Goal: Use online tool/utility: Utilize a website feature to perform a specific function

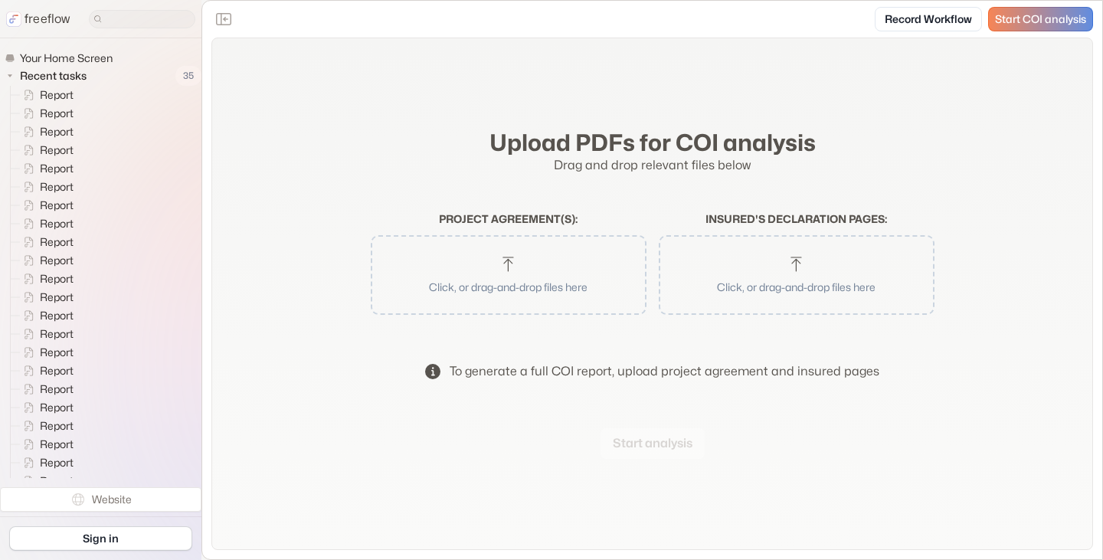
click at [515, 271] on icon "button" at bounding box center [508, 264] width 18 height 18
click at [619, 439] on button "Start analysis" at bounding box center [652, 443] width 104 height 31
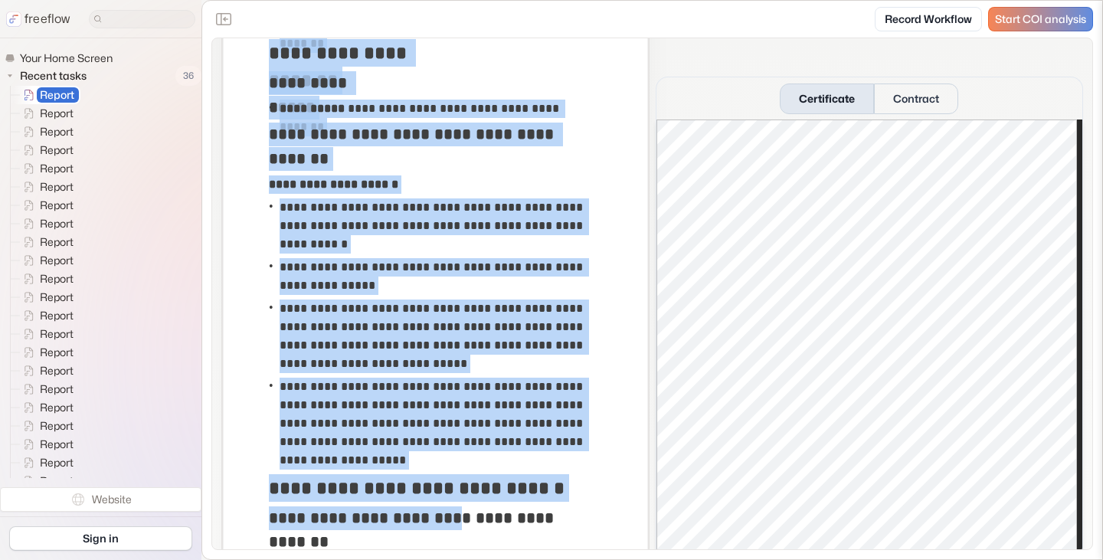
scroll to position [2799, 0]
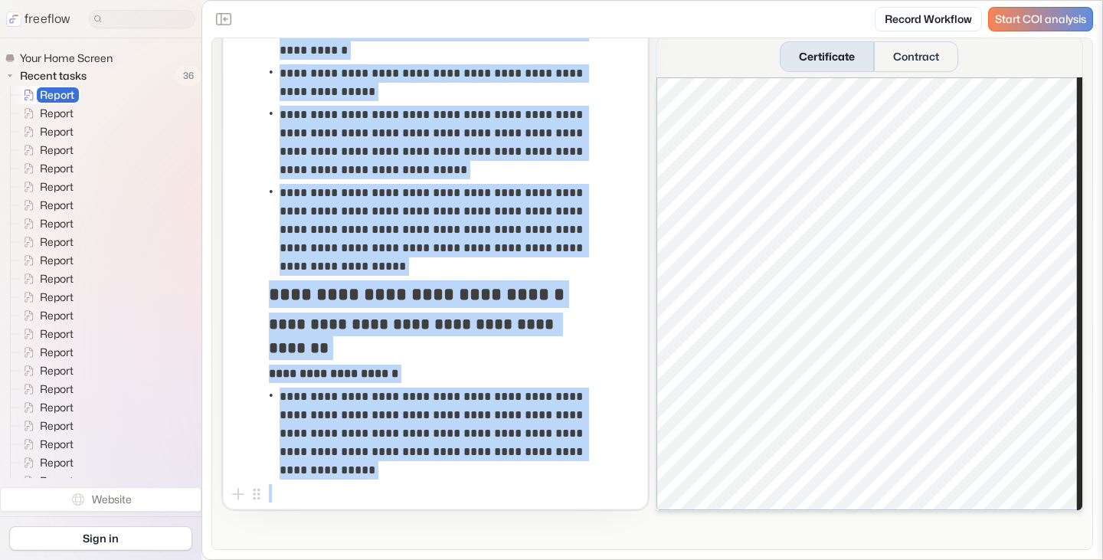
drag, startPoint x: 280, startPoint y: 175, endPoint x: 457, endPoint y: 507, distance: 376.9
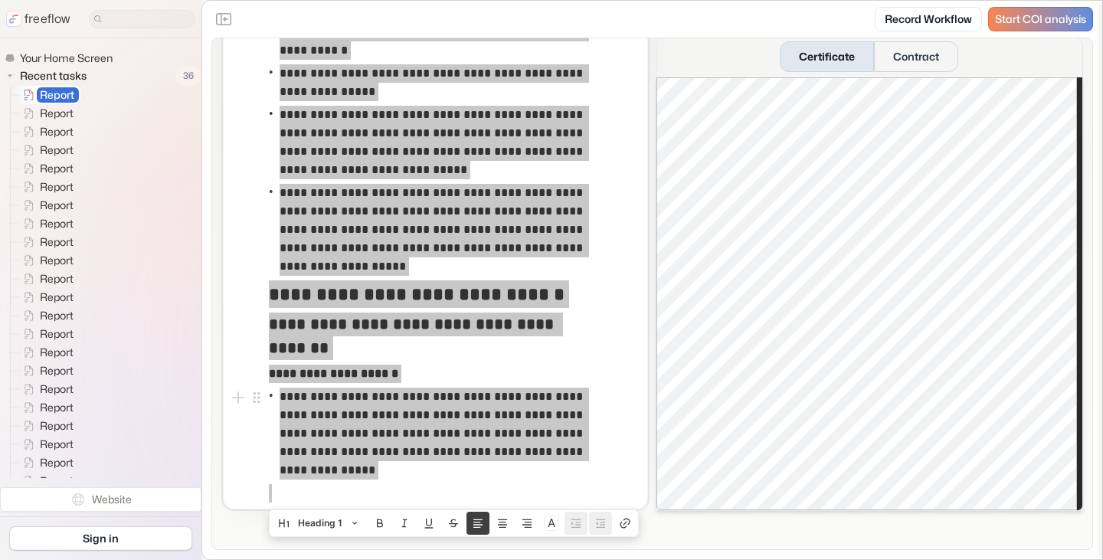
scroll to position [2786, 0]
